Goal: Information Seeking & Learning: Find specific fact

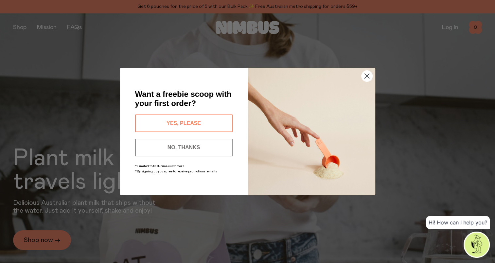
click at [209, 124] on button "YES, PLEASE" at bounding box center [184, 124] width 98 height 18
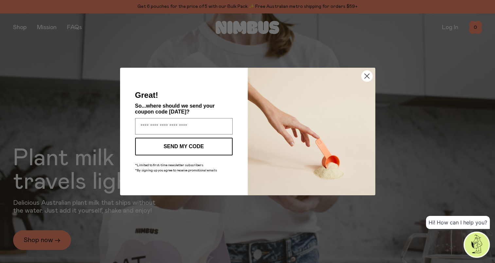
click at [369, 76] on circle "Close dialog" at bounding box center [367, 76] width 11 height 11
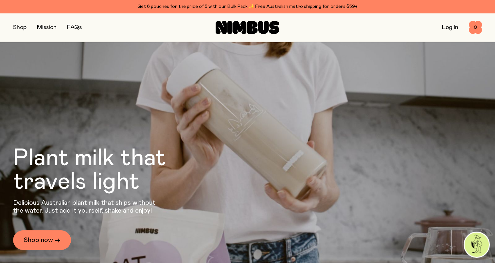
click at [74, 27] on link "FAQs" at bounding box center [74, 28] width 15 height 6
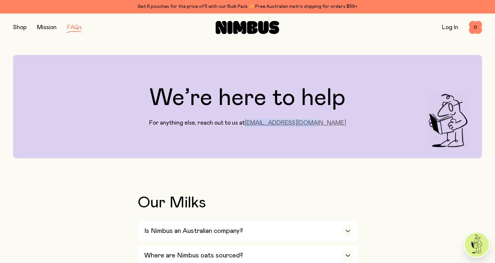
drag, startPoint x: 336, startPoint y: 124, endPoint x: 269, endPoint y: 126, distance: 67.2
click at [269, 126] on div "We’re here to help For anything else, reach out to us at [EMAIL_ADDRESS][DOMAIN…" at bounding box center [247, 106] width 469 height 103
copy link "[EMAIL_ADDRESS][DOMAIN_NAME]"
click at [269, 126] on link "[EMAIL_ADDRESS][DOMAIN_NAME]" at bounding box center [296, 123] width 102 height 6
click at [350, 225] on div "Is Nimbus an Australian company?" at bounding box center [249, 231] width 210 height 20
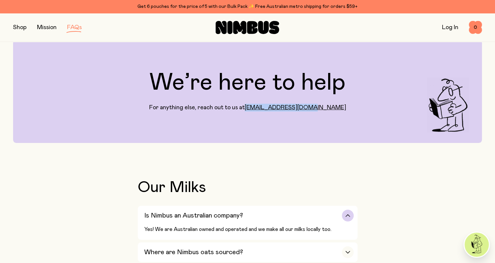
scroll to position [16, 0]
